Goal: Check status: Check status

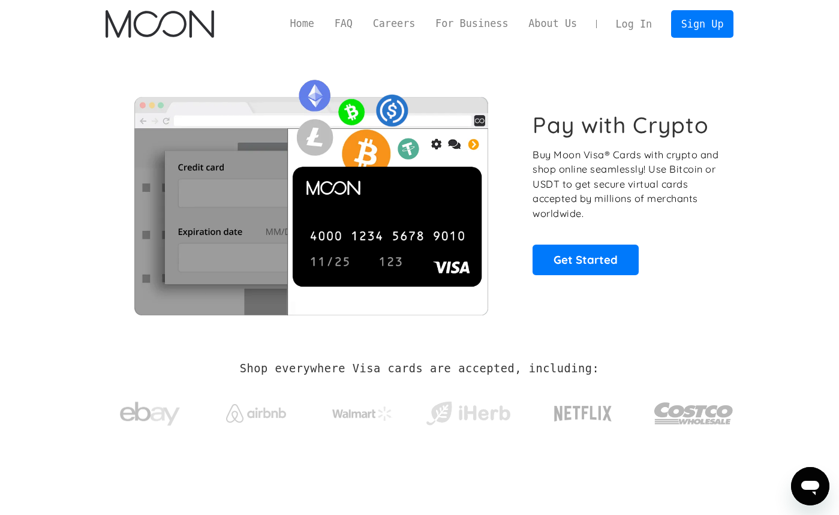
click at [609, 29] on link "Log In" at bounding box center [634, 24] width 56 height 26
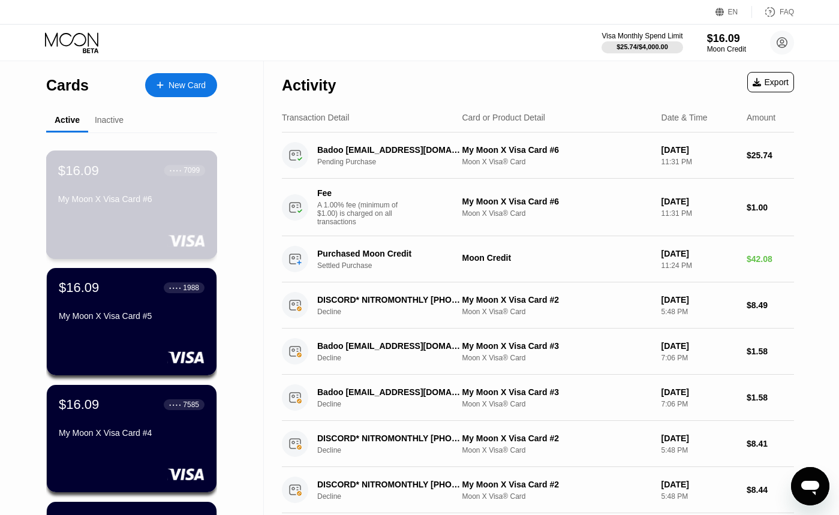
click at [169, 208] on div "My Moon X Visa Card #6" at bounding box center [131, 201] width 147 height 14
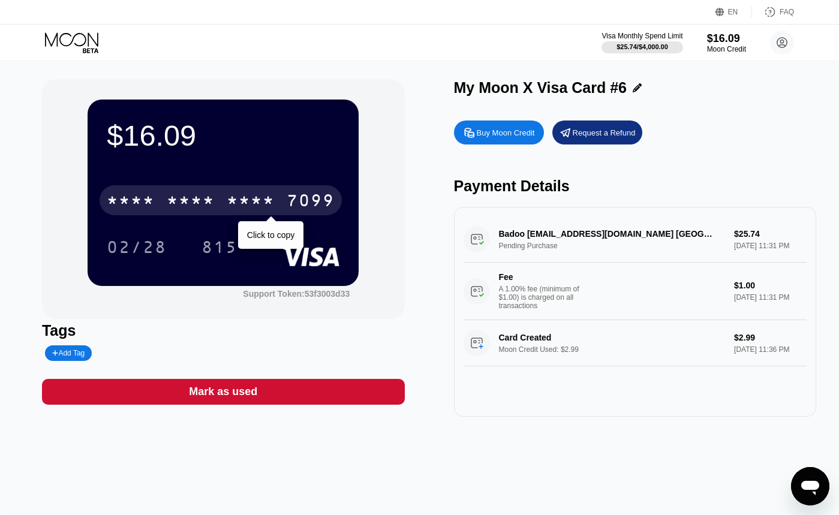
click at [169, 207] on div "* * * *" at bounding box center [191, 201] width 48 height 19
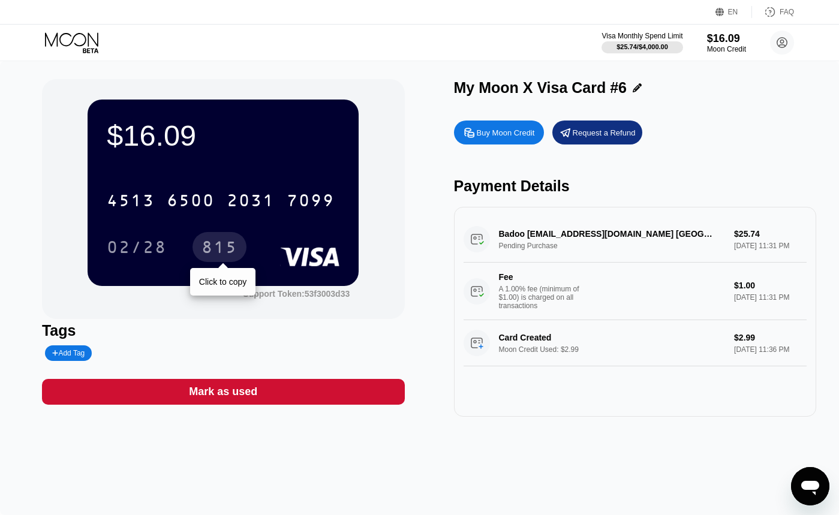
click at [209, 248] on div "815" at bounding box center [219, 248] width 36 height 19
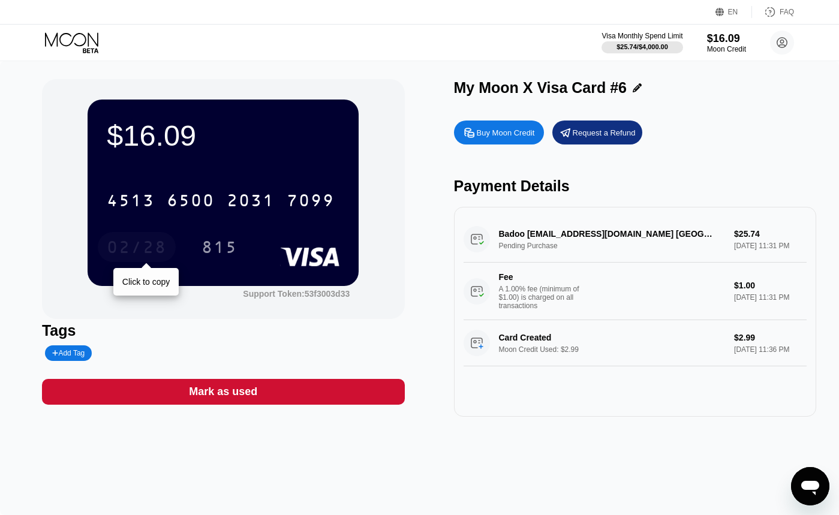
click at [151, 253] on div "02/28" at bounding box center [137, 248] width 60 height 19
